Goal: Task Accomplishment & Management: Manage account settings

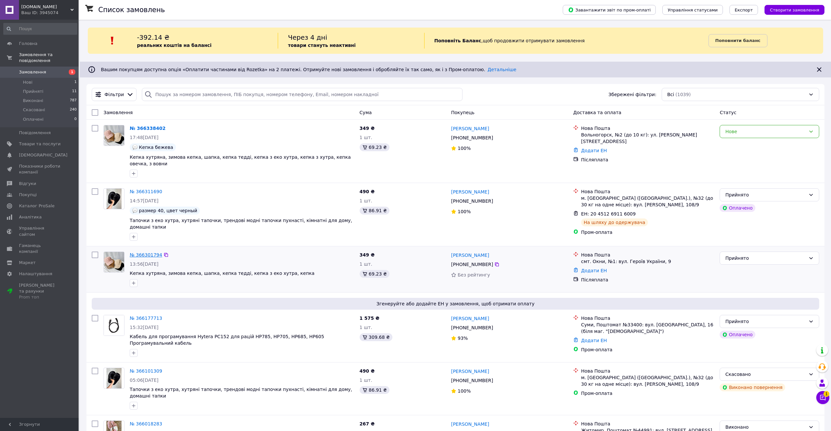
click at [138, 252] on link "№ 366301794" at bounding box center [146, 254] width 32 height 5
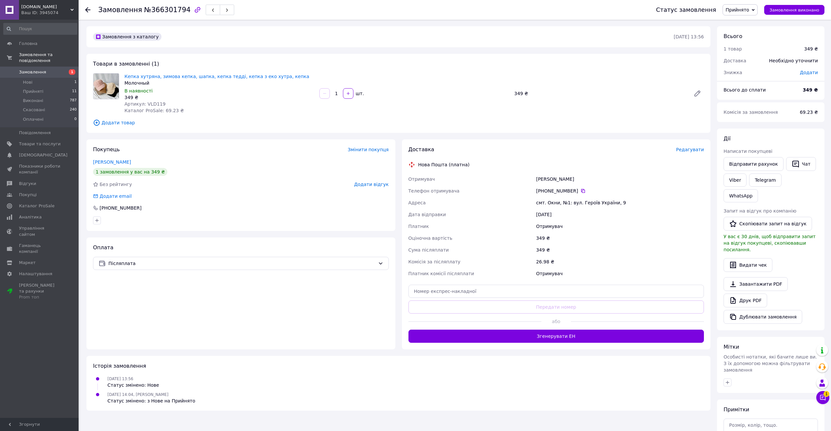
click at [689, 151] on span "Редагувати" at bounding box center [690, 149] width 28 height 5
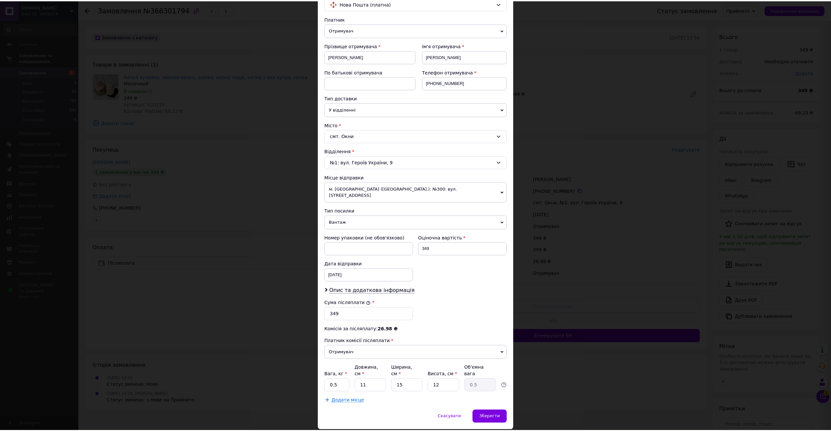
scroll to position [69, 0]
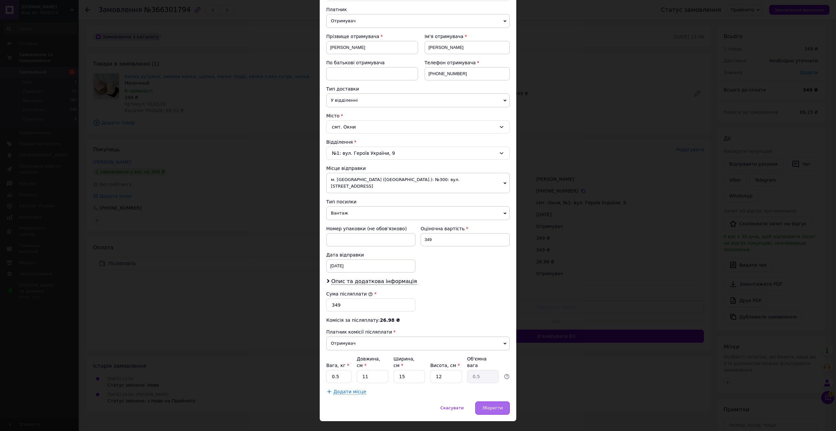
click at [485, 405] on span "Зберегти" at bounding box center [492, 407] width 21 height 5
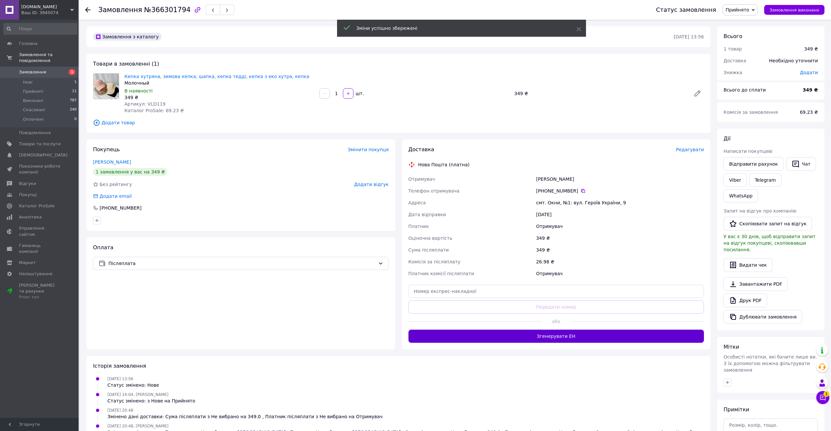
click at [518, 339] on div "Доставка Редагувати Нова Пошта (платна) Отримувач Серьогіна Маріна Телефон отри…" at bounding box center [556, 244] width 309 height 210
click at [519, 338] on button "Згенерувати ЕН" at bounding box center [557, 335] width 296 height 13
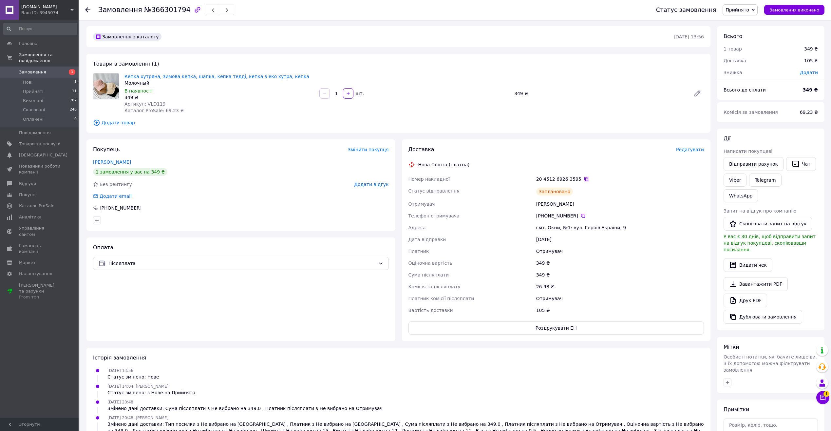
click at [585, 177] on icon at bounding box center [587, 179] width 4 height 4
click at [57, 69] on span "Замовлення" at bounding box center [40, 72] width 42 height 6
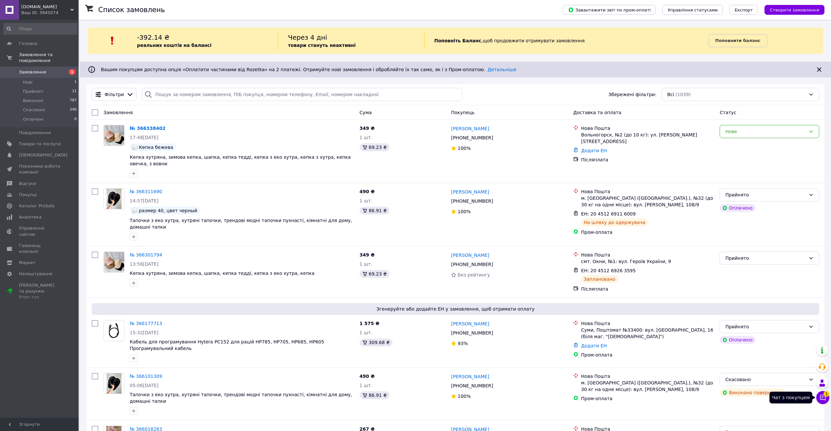
click at [822, 398] on icon at bounding box center [823, 397] width 7 height 7
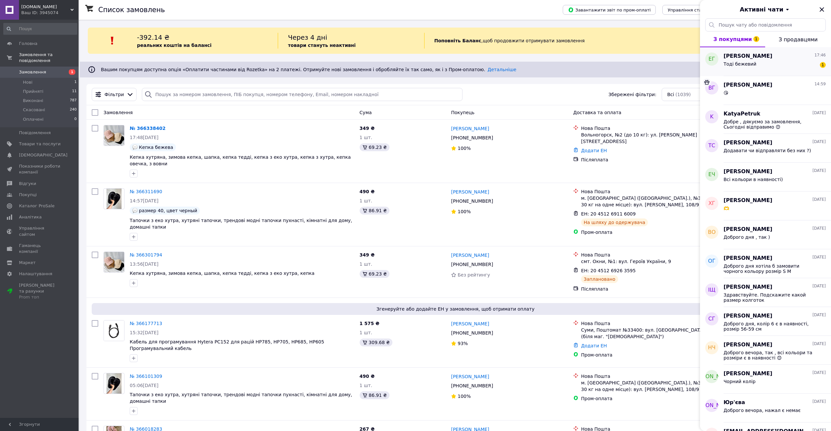
click at [757, 61] on div "Тоді бежевий 1" at bounding box center [775, 65] width 102 height 10
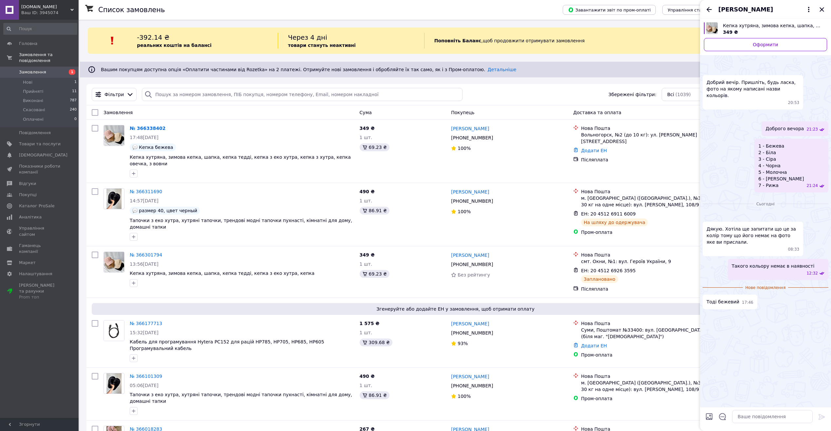
scroll to position [74, 0]
click at [755, 417] on textarea at bounding box center [772, 416] width 81 height 13
type textarea "Добре, дяку"
click at [796, 311] on span "Добре, дяку" at bounding box center [789, 307] width 29 height 7
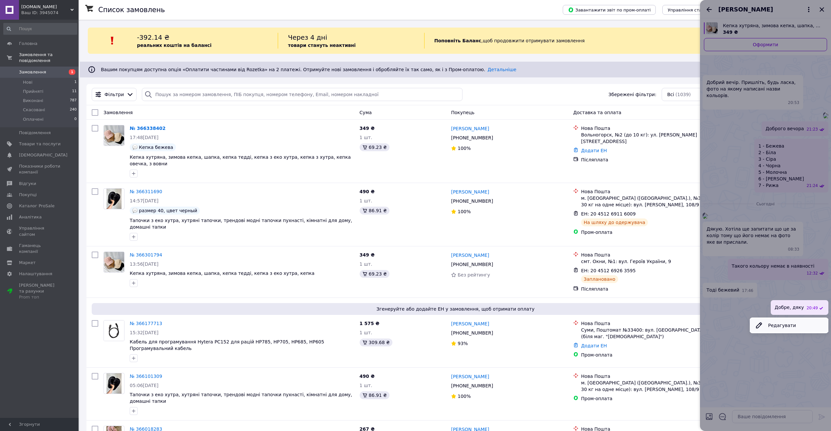
click at [790, 332] on button "Редагувати" at bounding box center [789, 325] width 79 height 13
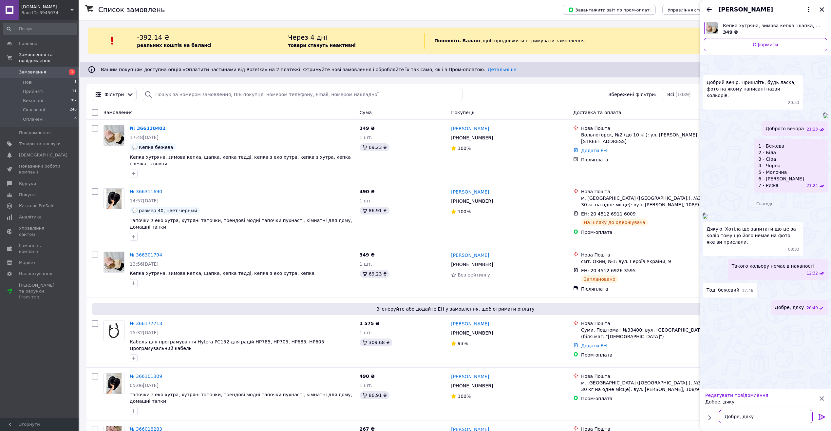
click at [768, 418] on textarea "Добре, дяку" at bounding box center [766, 416] width 94 height 13
type textarea "Добре, дякуємо за замовлення )"
click at [770, 413] on textarea at bounding box center [772, 416] width 81 height 13
type textarea "Завтра відправимо , Гарного вам вечора )"
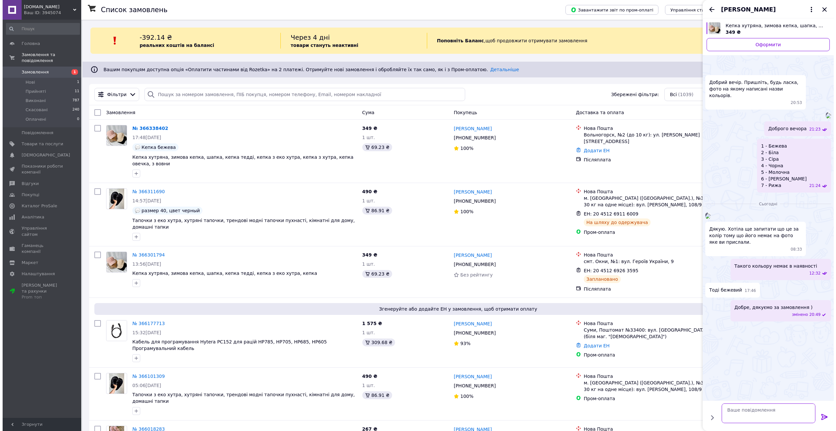
scroll to position [110, 0]
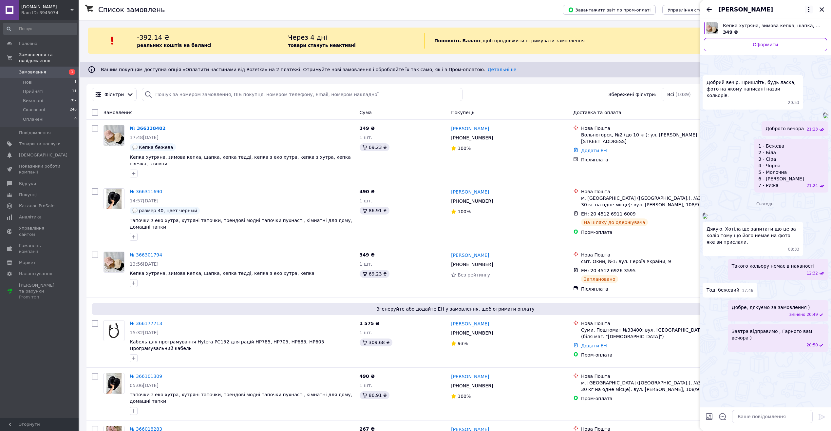
click at [823, 9] on icon "Закрити" at bounding box center [822, 10] width 8 height 8
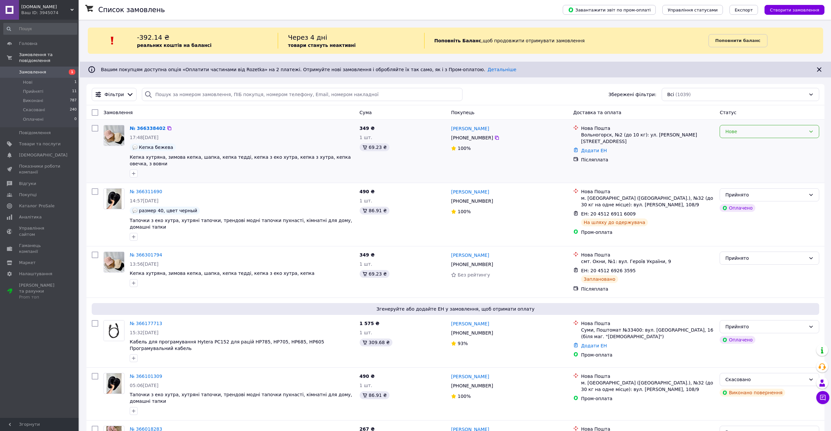
click at [760, 126] on div "Нове" at bounding box center [770, 131] width 100 height 13
click at [754, 142] on li "Прийнято" at bounding box center [769, 146] width 99 height 12
click at [164, 128] on icon at bounding box center [166, 128] width 5 height 5
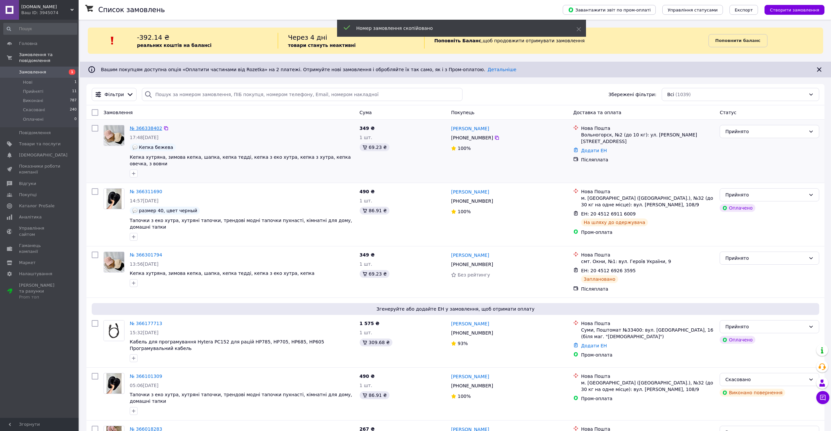
click at [148, 127] on link "№ 366338402" at bounding box center [146, 128] width 32 height 5
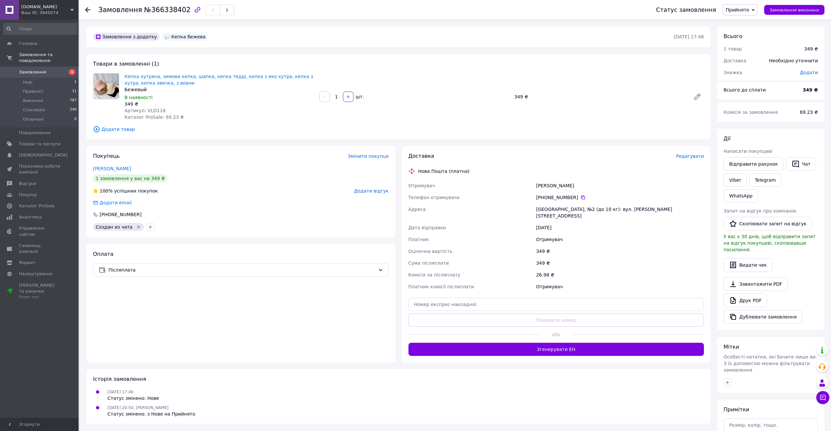
click at [690, 156] on span "Редагувати" at bounding box center [690, 155] width 28 height 5
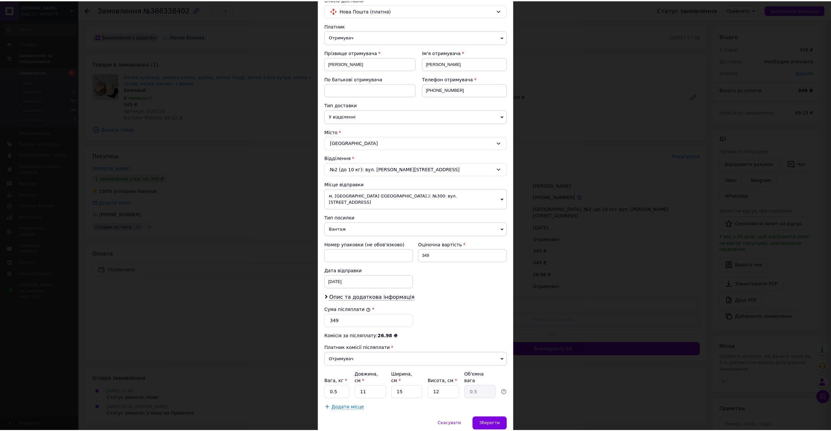
scroll to position [69, 0]
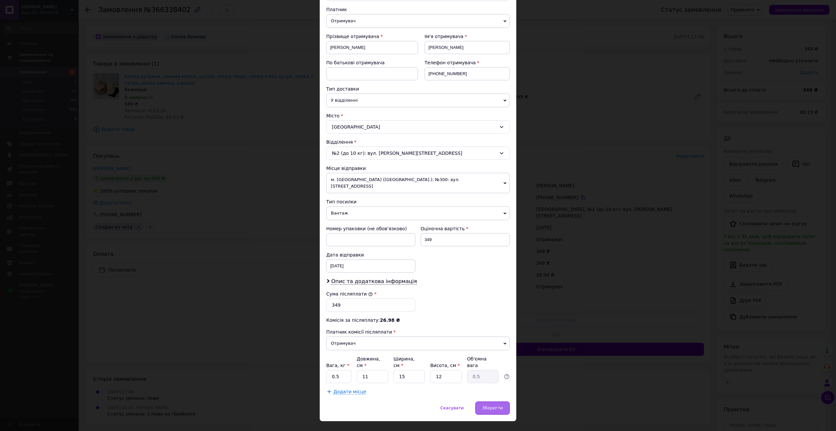
click at [494, 405] on span "Зберегти" at bounding box center [492, 407] width 21 height 5
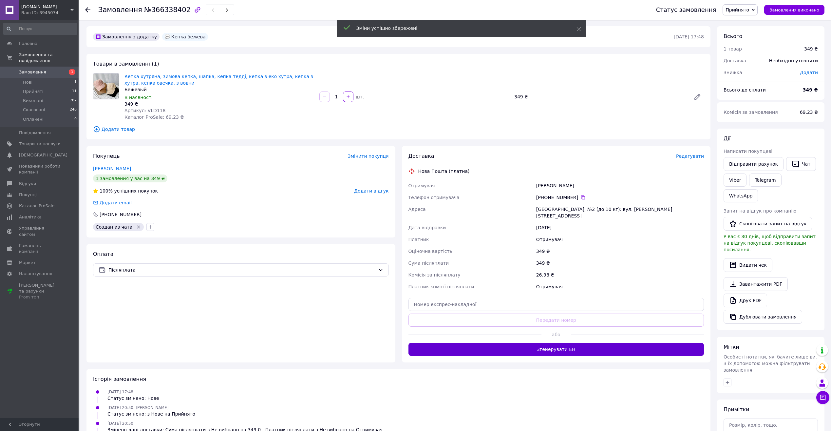
click at [520, 342] on button "Згенерувати ЕН" at bounding box center [557, 348] width 296 height 13
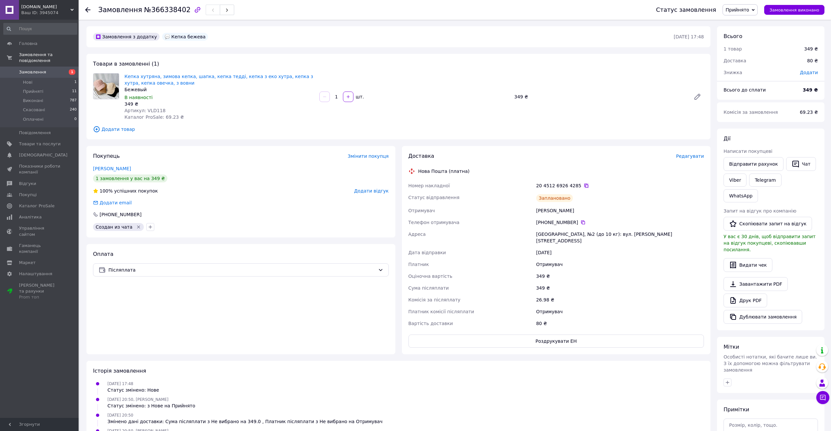
click at [585, 184] on icon at bounding box center [587, 186] width 4 height 4
click at [43, 12] on div "Ваш ID: 3945074" at bounding box center [49, 13] width 57 height 6
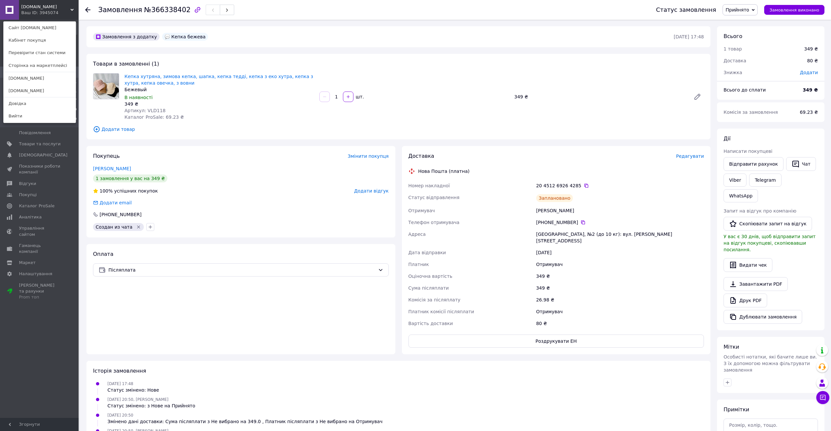
click at [25, 92] on link "[DOMAIN_NAME]" at bounding box center [40, 91] width 72 height 12
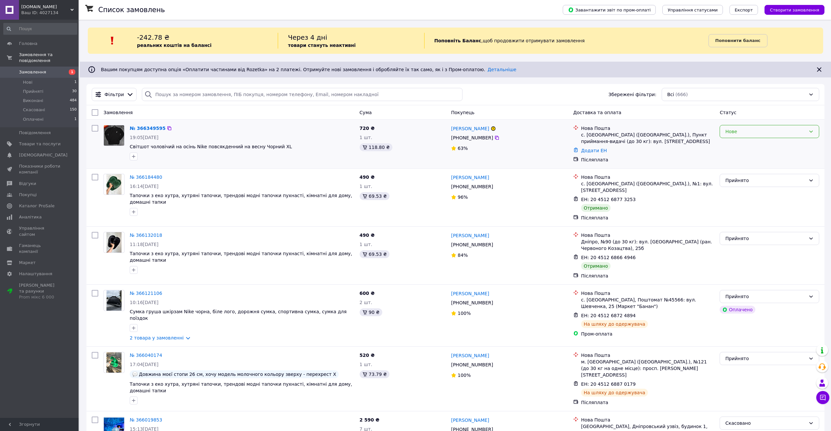
click at [782, 132] on div "Нове" at bounding box center [766, 131] width 81 height 7
click at [779, 142] on li "Прийнято" at bounding box center [769, 146] width 99 height 12
click at [164, 129] on icon at bounding box center [166, 128] width 5 height 5
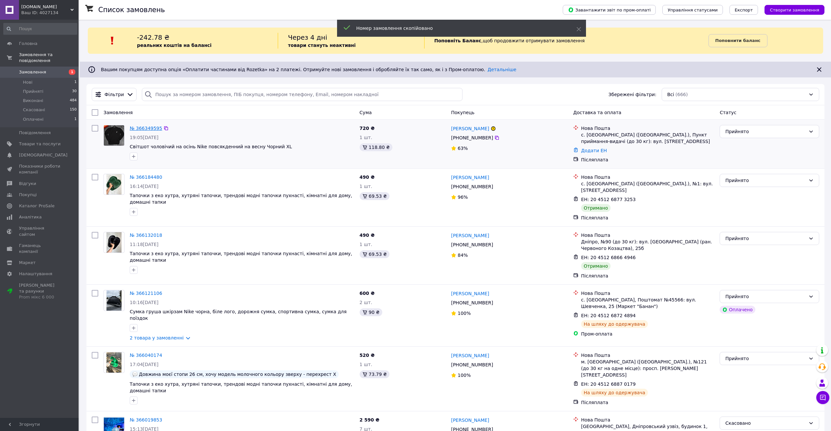
drag, startPoint x: 156, startPoint y: 127, endPoint x: 28, endPoint y: 14, distance: 170.4
click at [155, 127] on link "№ 366349595" at bounding box center [146, 128] width 32 height 5
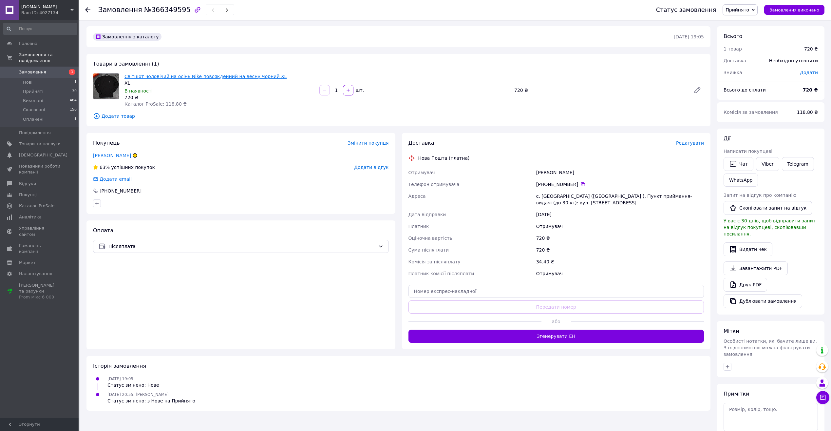
click at [163, 76] on link "Світшот чоловічий на осінь Nike повсякденний на весну Чорний XL" at bounding box center [206, 76] width 162 height 5
click at [550, 174] on div "Карач Володимир" at bounding box center [620, 172] width 170 height 12
copy div "Карач Володимир"
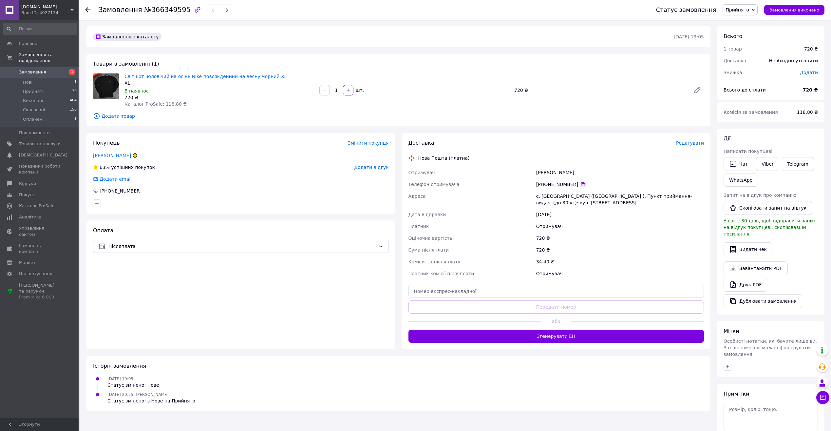
click at [581, 184] on icon at bounding box center [583, 184] width 4 height 4
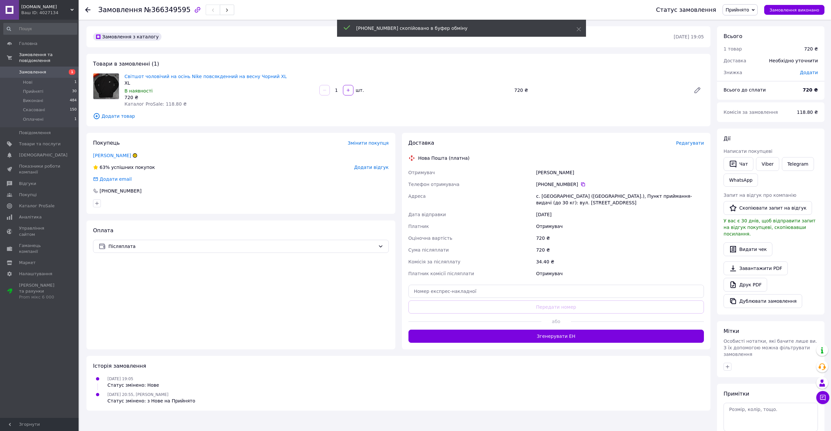
click at [554, 194] on div "с. [GEOGRAPHIC_DATA] ([GEOGRAPHIC_DATA].), Пункт приймання-видачі (до 30 кг): в…" at bounding box center [620, 199] width 170 height 18
copy div "Вільхівці"
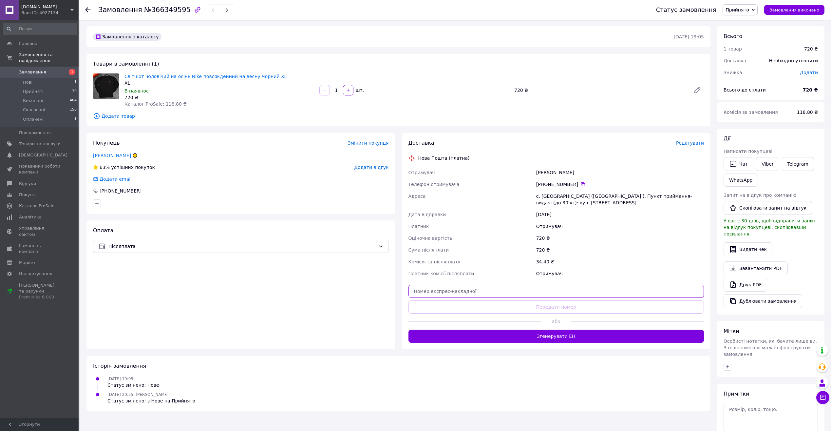
click at [508, 293] on input "text" at bounding box center [557, 290] width 296 height 13
paste input "20451269266065"
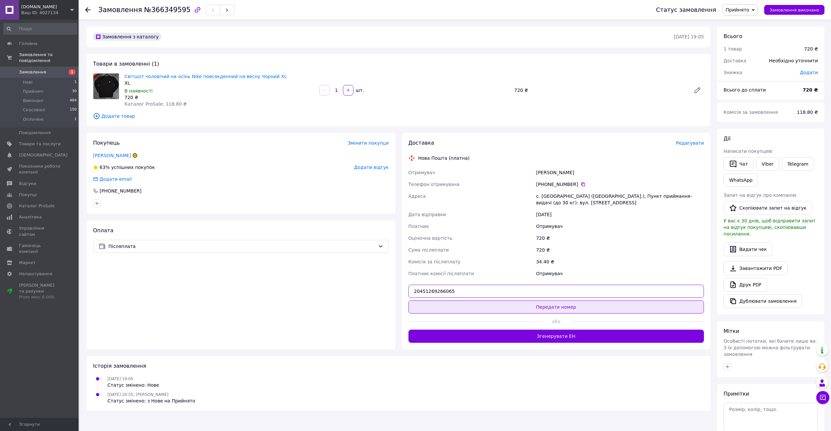
type input "20451269266065"
click at [528, 304] on button "Передати номер" at bounding box center [557, 306] width 296 height 13
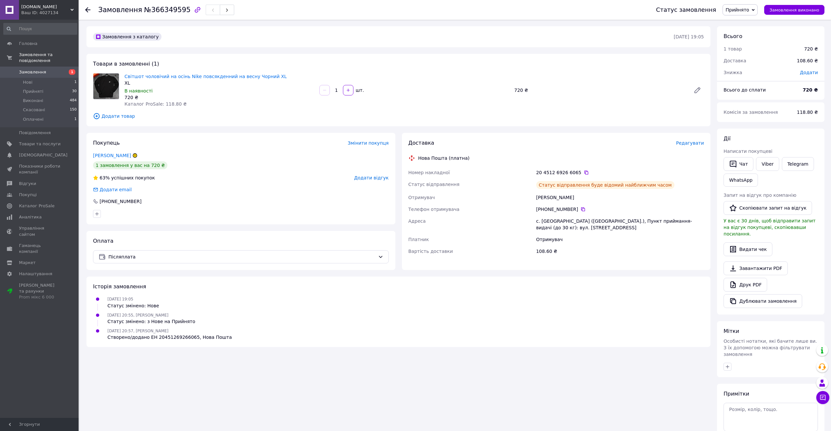
click at [61, 69] on span "1" at bounding box center [70, 72] width 18 height 6
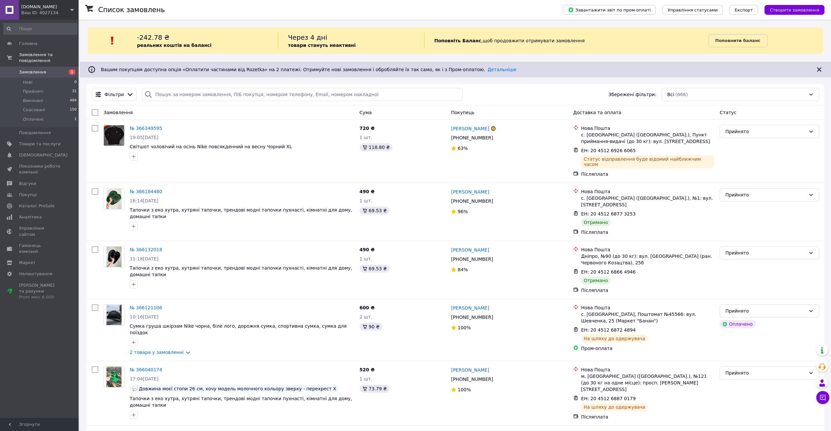
click at [38, 5] on span "[DOMAIN_NAME]" at bounding box center [45, 7] width 49 height 6
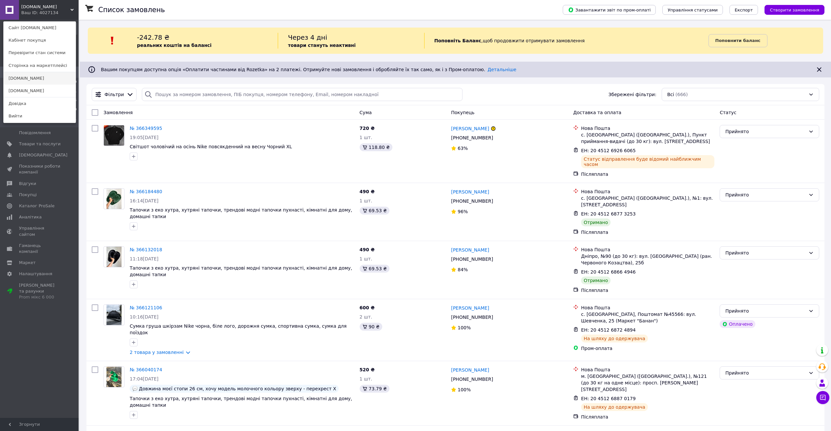
click at [39, 84] on link "[DOMAIN_NAME]" at bounding box center [40, 78] width 72 height 12
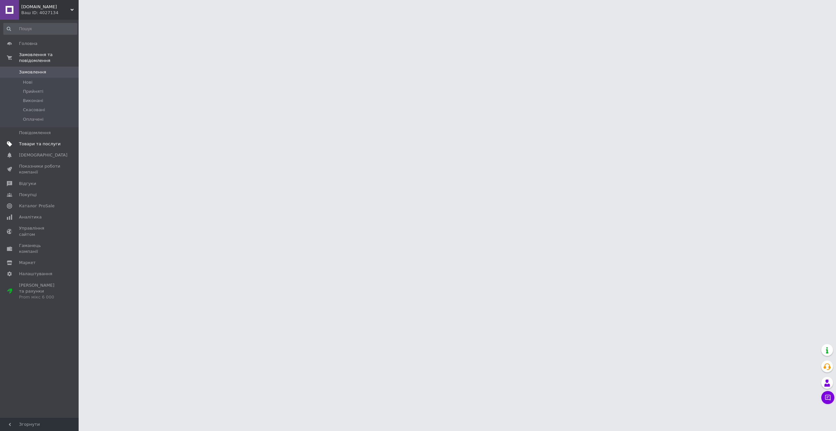
click at [29, 141] on link "Товари та послуги" at bounding box center [40, 143] width 81 height 11
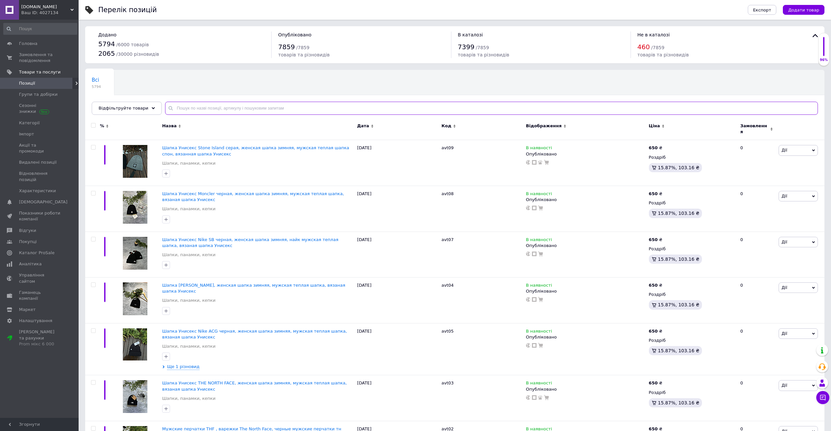
click at [225, 109] on input "text" at bounding box center [491, 108] width 653 height 13
paste input "will82"
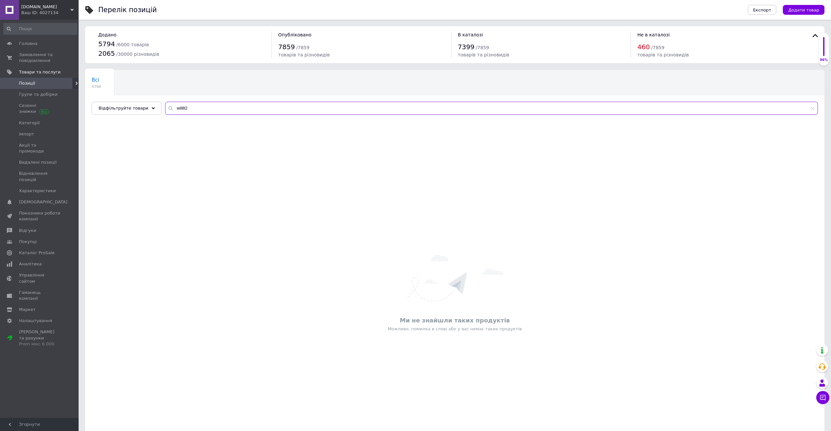
type input "will82"
click at [52, 9] on span "[DOMAIN_NAME]" at bounding box center [45, 7] width 49 height 6
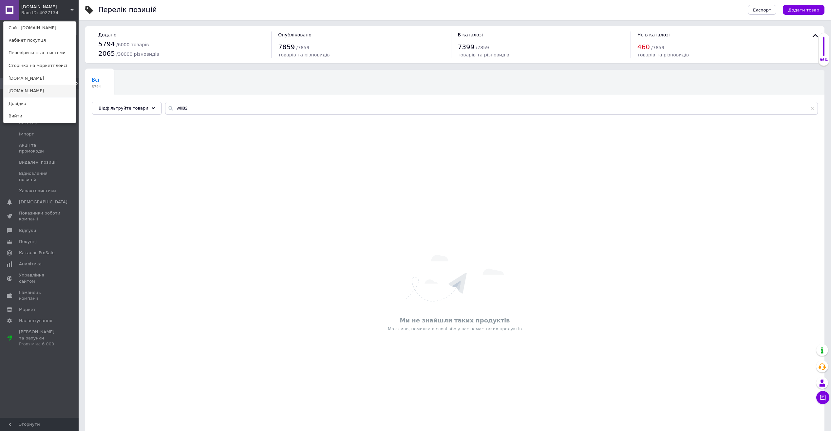
click at [36, 94] on link "[DOMAIN_NAME]" at bounding box center [40, 91] width 72 height 12
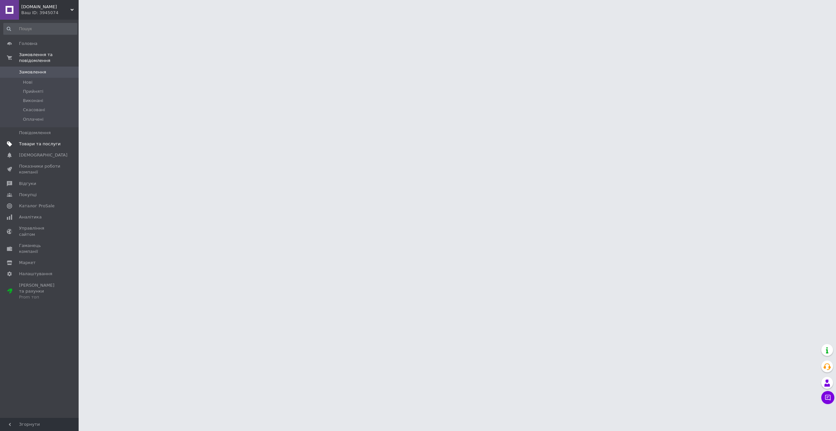
click at [43, 141] on span "Товари та послуги" at bounding box center [40, 144] width 42 height 6
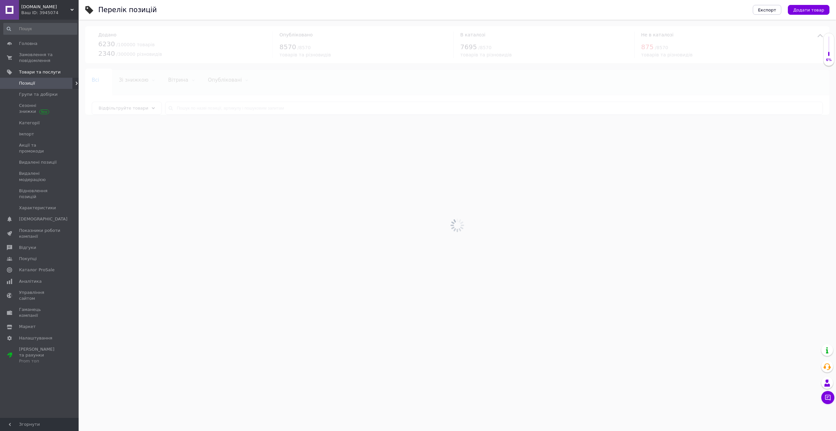
click at [203, 110] on div at bounding box center [458, 225] width 758 height 411
click at [205, 110] on div at bounding box center [458, 225] width 758 height 411
click at [209, 109] on div at bounding box center [458, 225] width 758 height 411
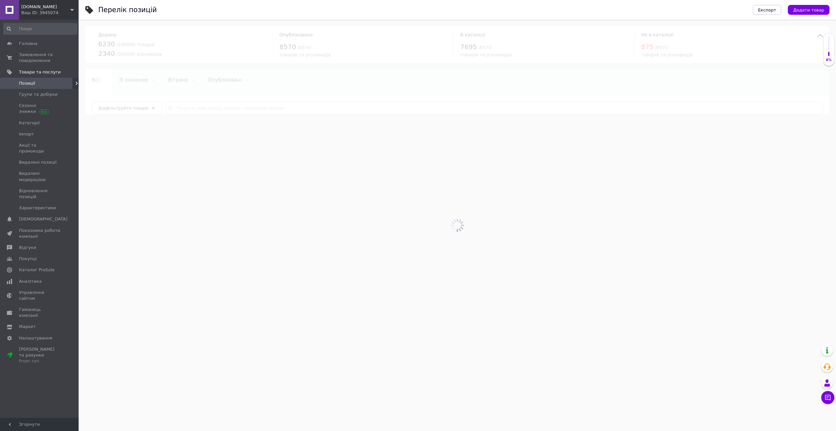
click at [209, 109] on div at bounding box center [458, 225] width 758 height 411
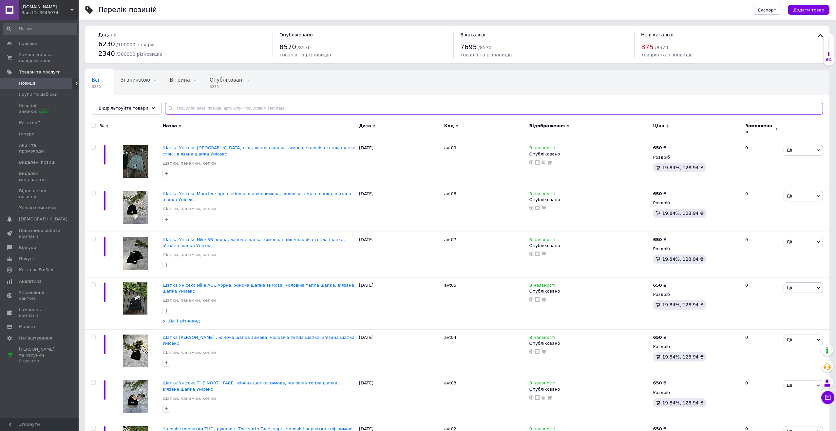
click at [214, 109] on input "text" at bounding box center [494, 108] width 658 height 13
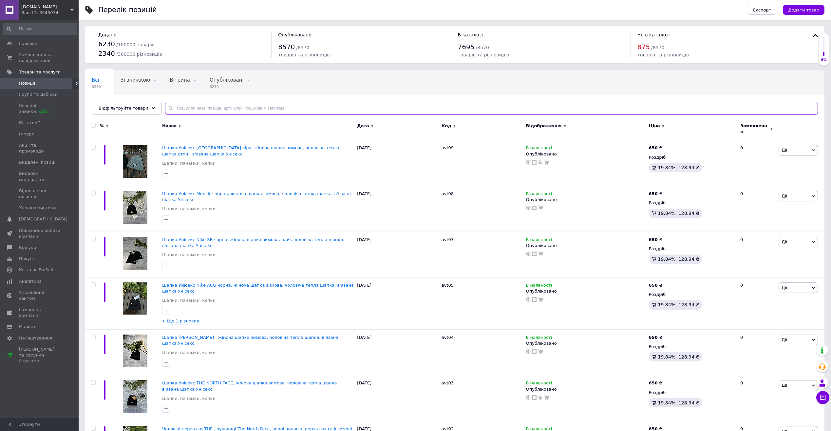
paste input "will82"
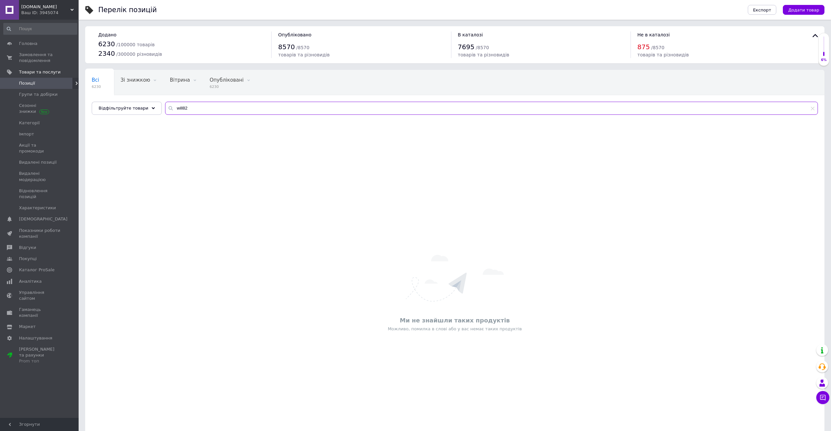
type input "will82"
click at [36, 65] on link "Замовлення та повідомлення 0 0" at bounding box center [40, 57] width 81 height 17
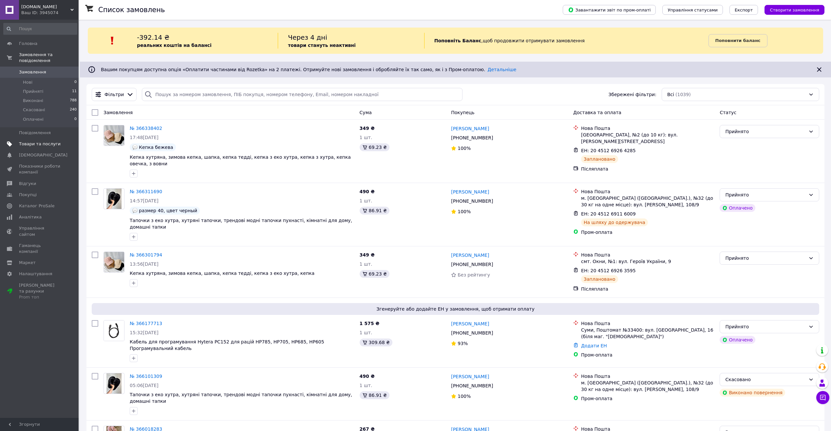
click at [40, 141] on span "Товари та послуги" at bounding box center [40, 144] width 42 height 6
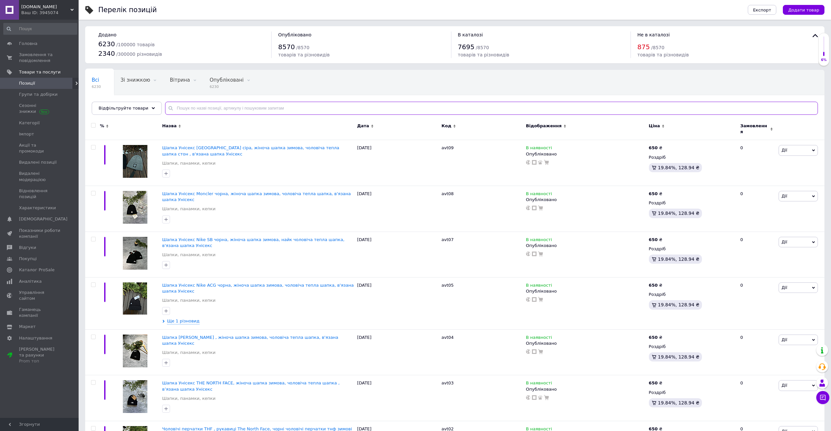
click at [224, 112] on input "text" at bounding box center [491, 108] width 653 height 13
paste input "will82"
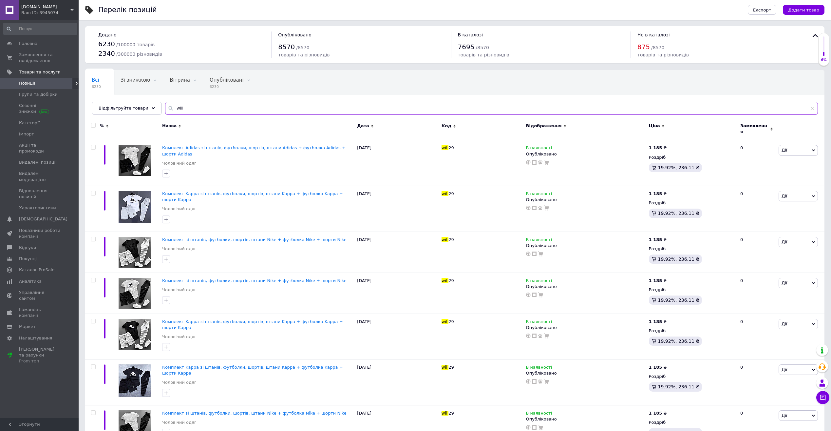
type input "will"
click at [454, 125] on icon at bounding box center [454, 126] width 3 height 3
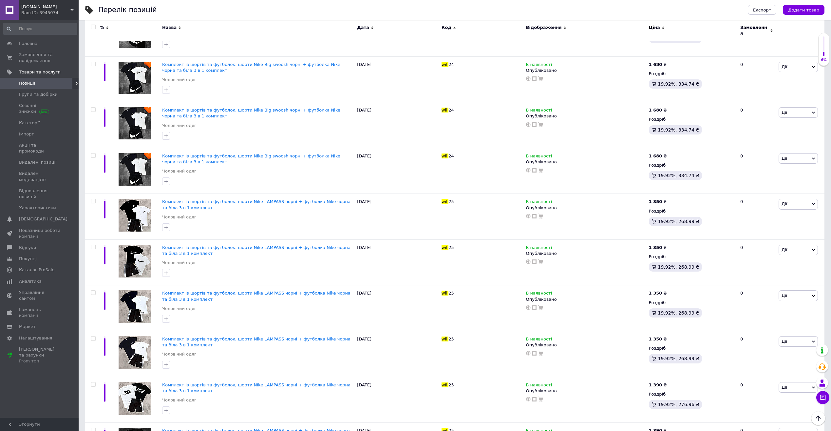
scroll to position [4257, 0]
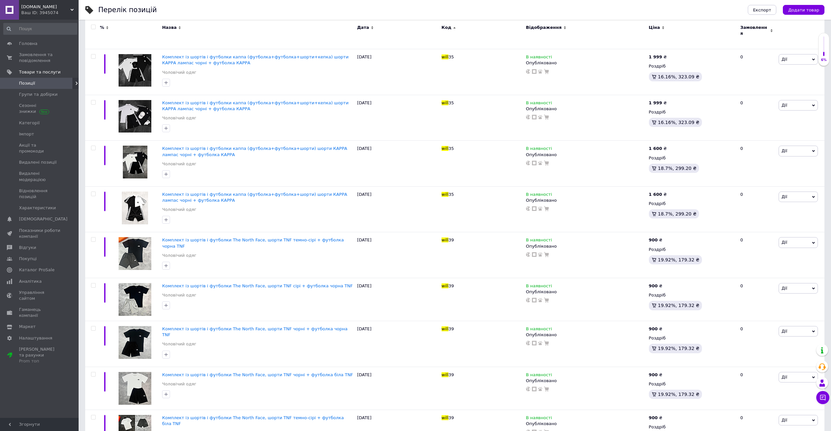
scroll to position [4207, 0]
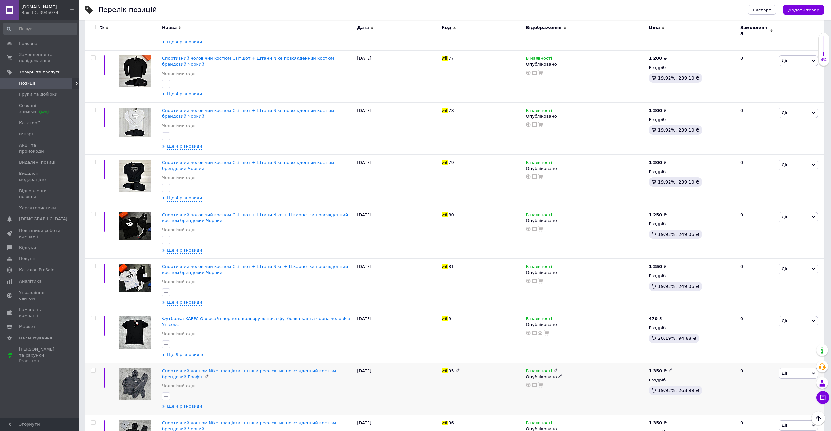
scroll to position [655, 0]
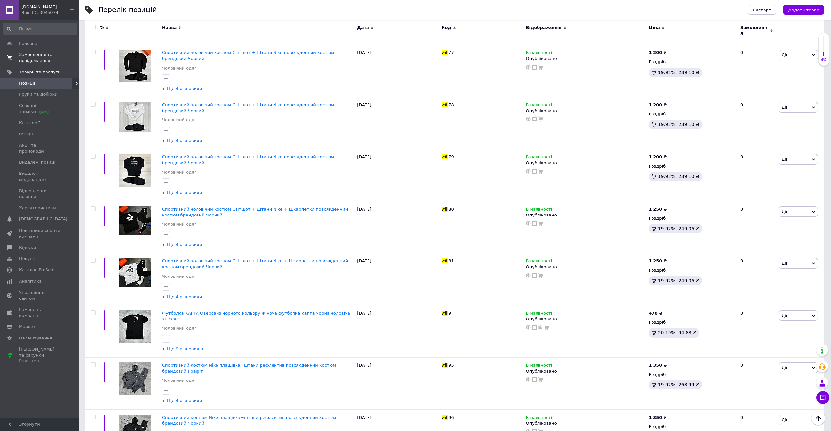
click at [49, 57] on span "Замовлення та повідомлення" at bounding box center [40, 58] width 42 height 12
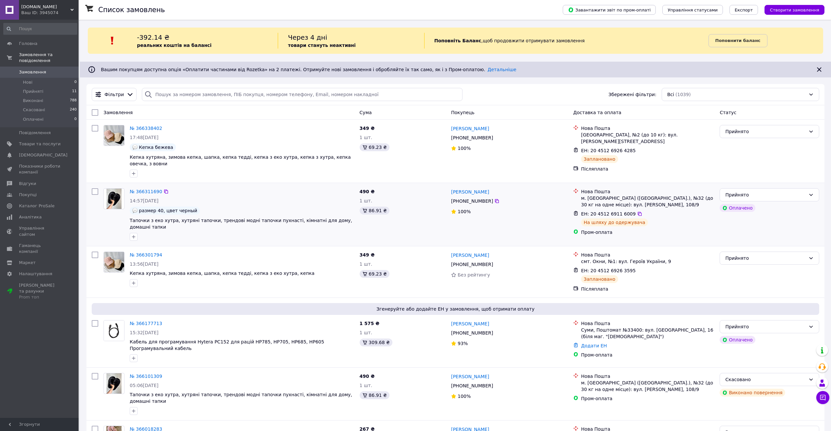
click at [0, 49] on link "Замовлення та повідомлення" at bounding box center [40, 57] width 81 height 17
click at [58, 12] on div "Ваш ID: 3945074" at bounding box center [49, 13] width 57 height 6
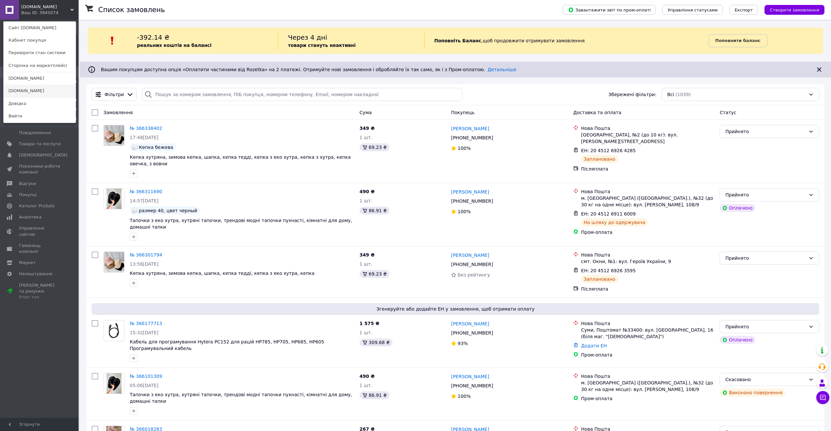
click at [58, 91] on link "[DOMAIN_NAME]" at bounding box center [40, 91] width 72 height 12
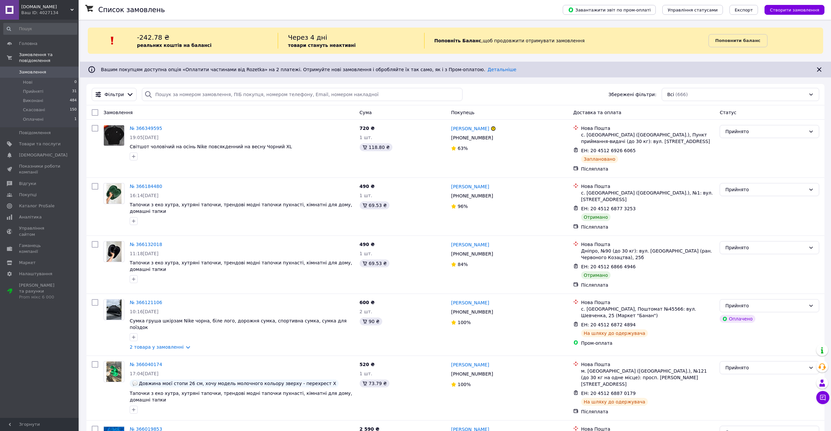
click at [48, 13] on div "Ваш ID: 4027134" at bounding box center [49, 13] width 57 height 6
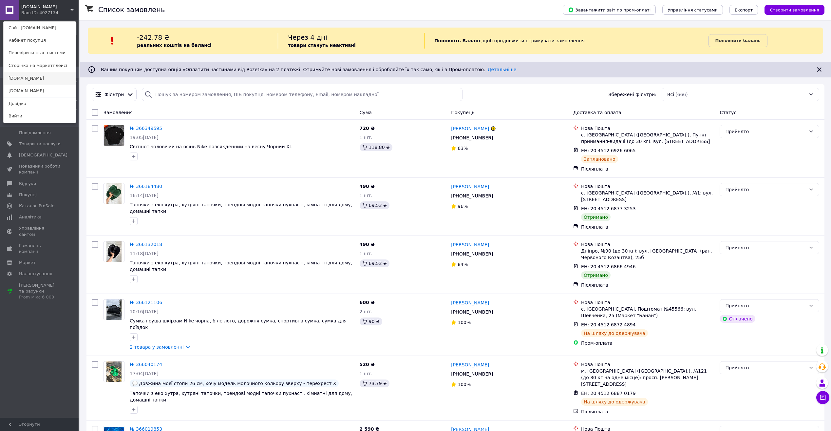
click at [29, 76] on link "[DOMAIN_NAME]" at bounding box center [40, 78] width 72 height 12
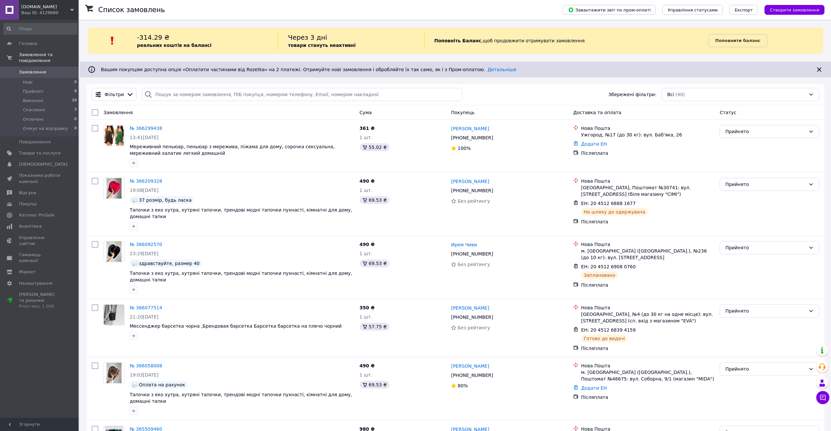
click at [56, 8] on span "[DOMAIN_NAME]" at bounding box center [45, 7] width 49 height 6
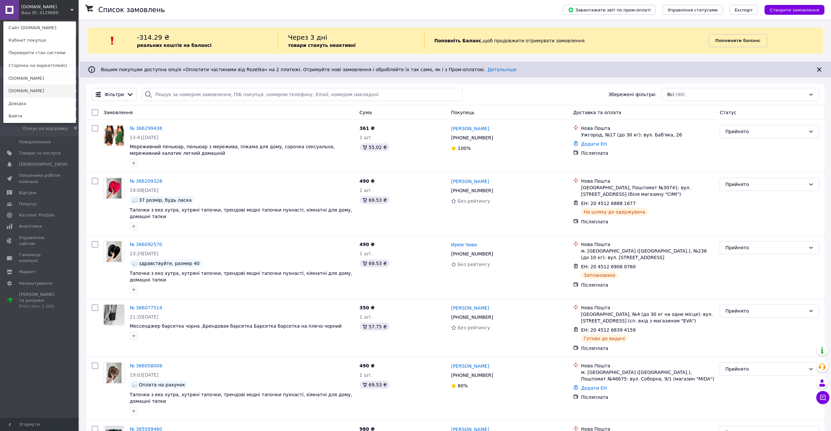
drag, startPoint x: 41, startPoint y: 91, endPoint x: 52, endPoint y: 93, distance: 10.9
click at [41, 91] on link "[DOMAIN_NAME]" at bounding box center [40, 91] width 72 height 12
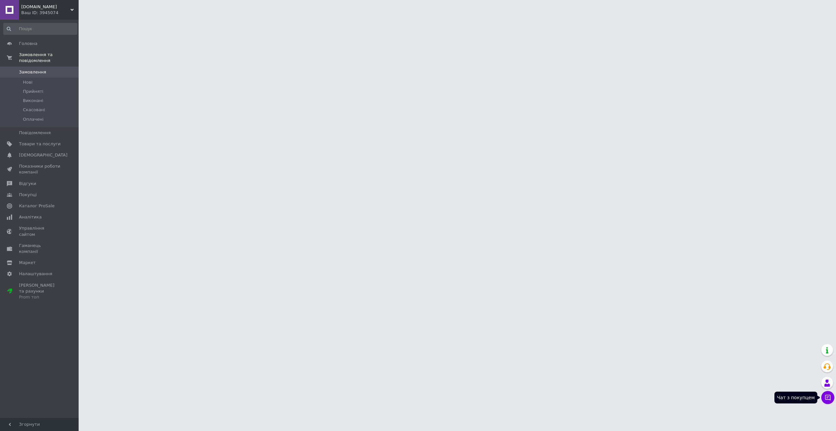
click at [832, 396] on button "Чат з покупцем" at bounding box center [828, 397] width 13 height 13
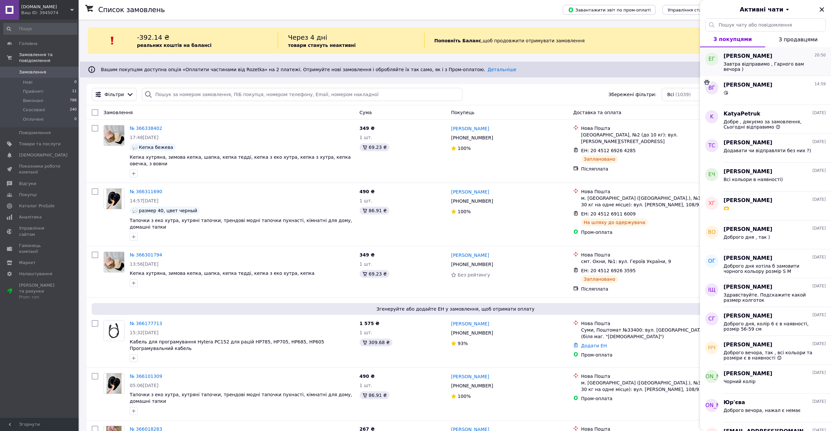
click at [747, 63] on span "Завтра відправимо , Гарного вам вечора )" at bounding box center [770, 66] width 93 height 10
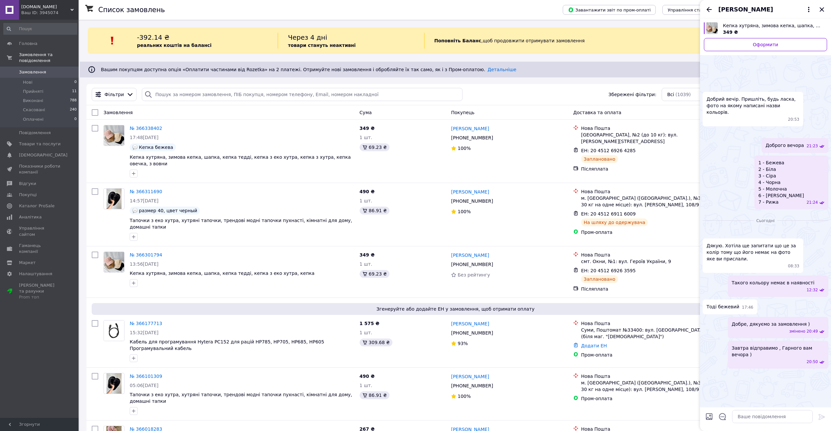
scroll to position [110, 0]
